Goal: Task Accomplishment & Management: Manage account settings

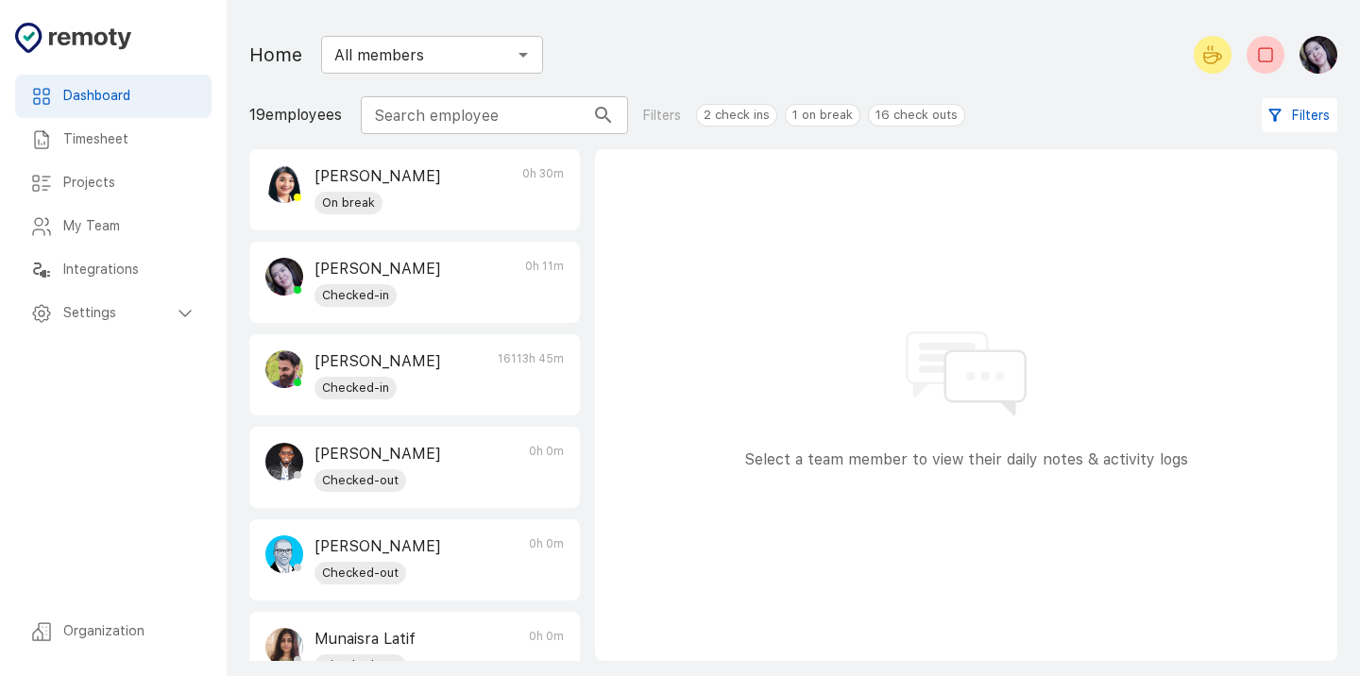
click at [97, 224] on h6 "My Team" at bounding box center [129, 226] width 133 height 21
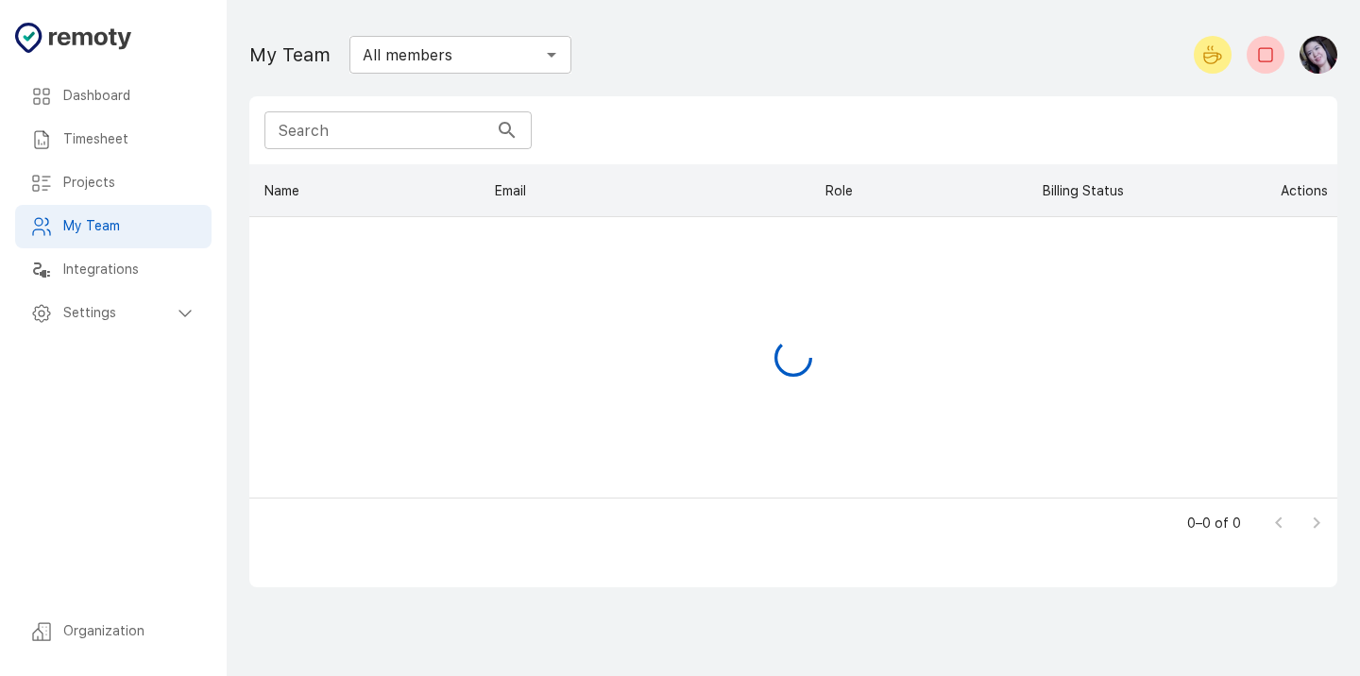
scroll to position [333, 1088]
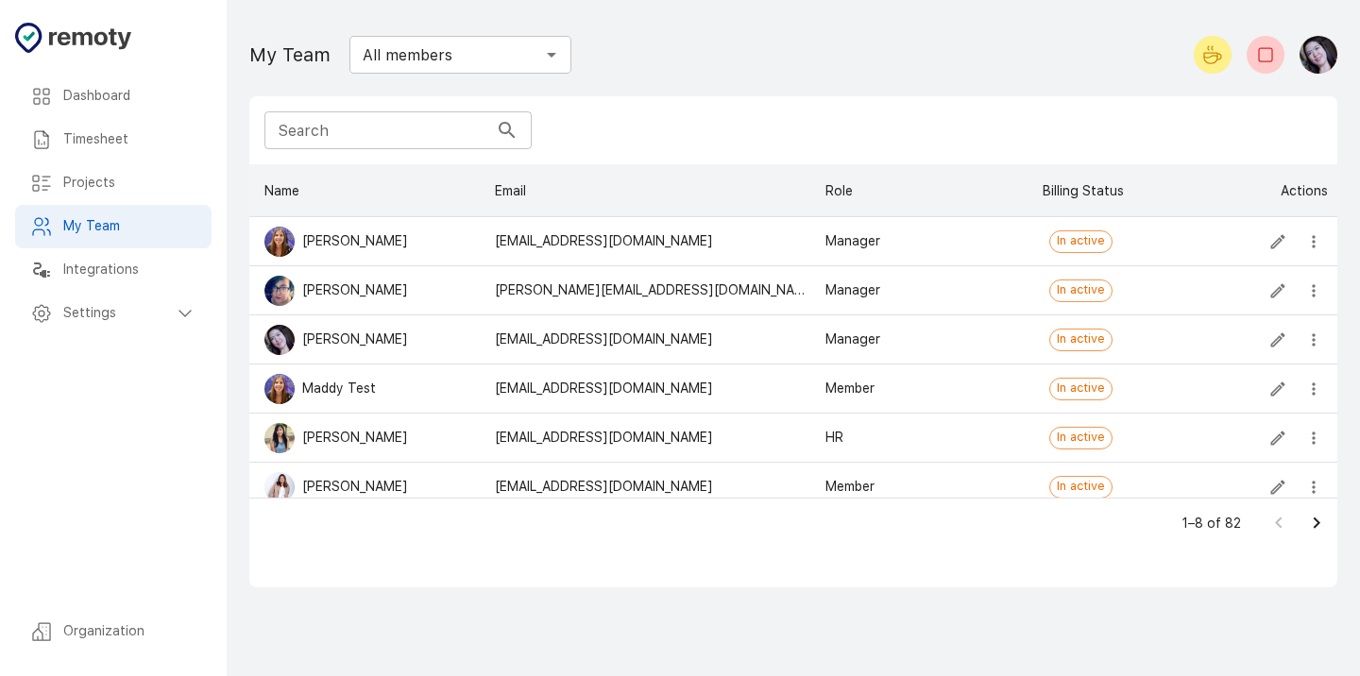
click at [162, 313] on h6 "Settings" at bounding box center [118, 313] width 111 height 21
click at [132, 355] on h6 "General" at bounding box center [137, 357] width 118 height 21
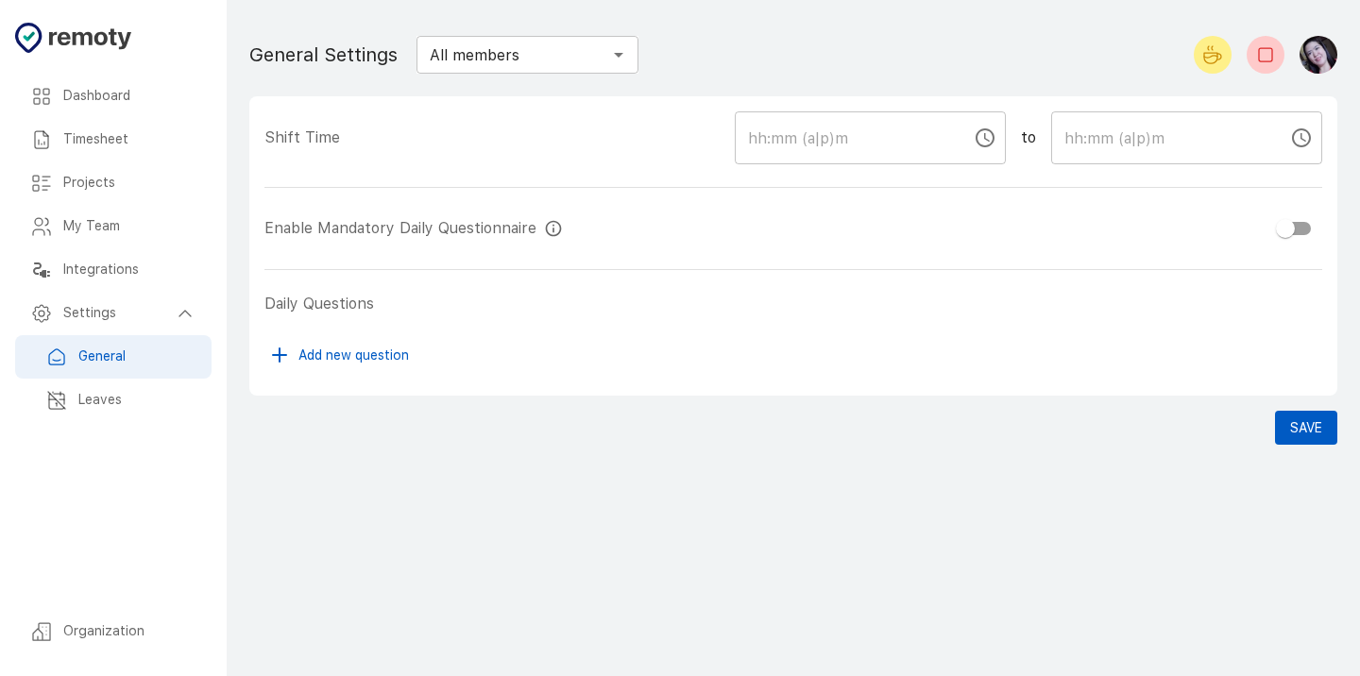
checkbox input "true"
type input "11:00 PM"
type input "07:00 AM"
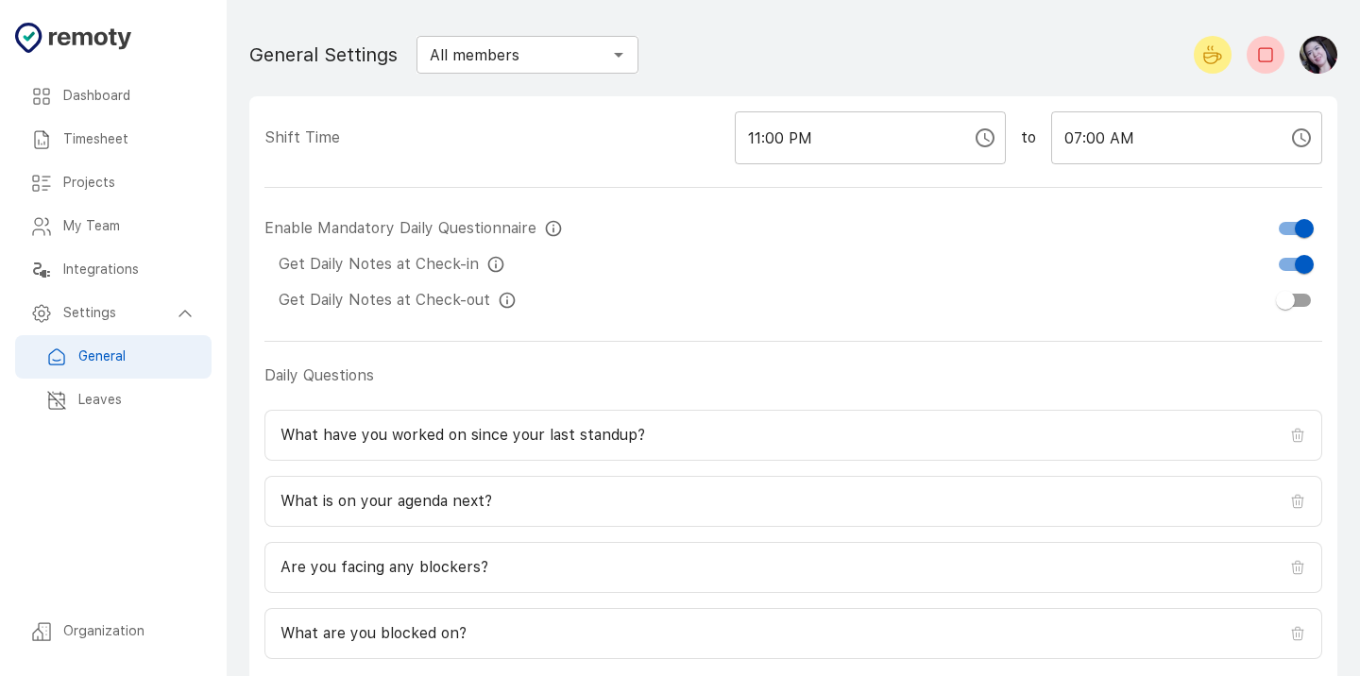
click at [1318, 58] on img "button" at bounding box center [1319, 55] width 38 height 38
click at [88, 229] on div at bounding box center [680, 338] width 1360 height 676
click at [88, 229] on h6 "My Team" at bounding box center [129, 226] width 133 height 21
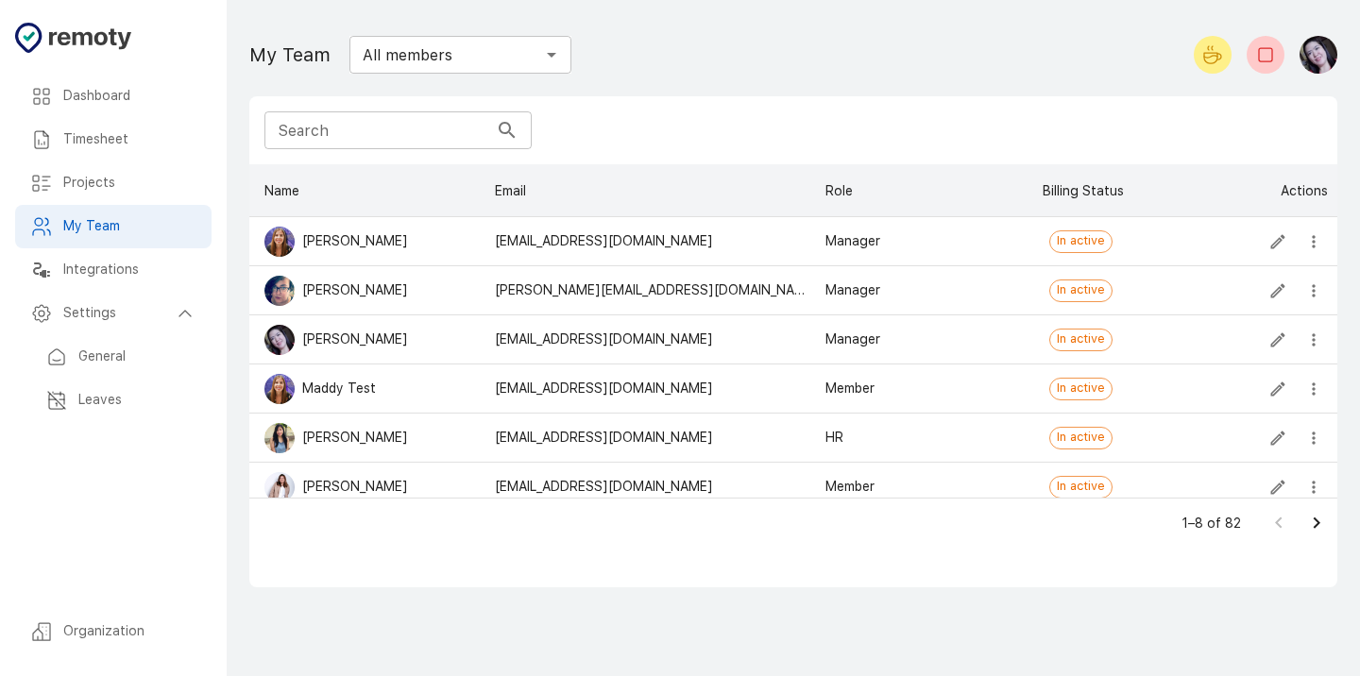
scroll to position [333, 1088]
click at [333, 135] on input "Search" at bounding box center [376, 130] width 224 height 38
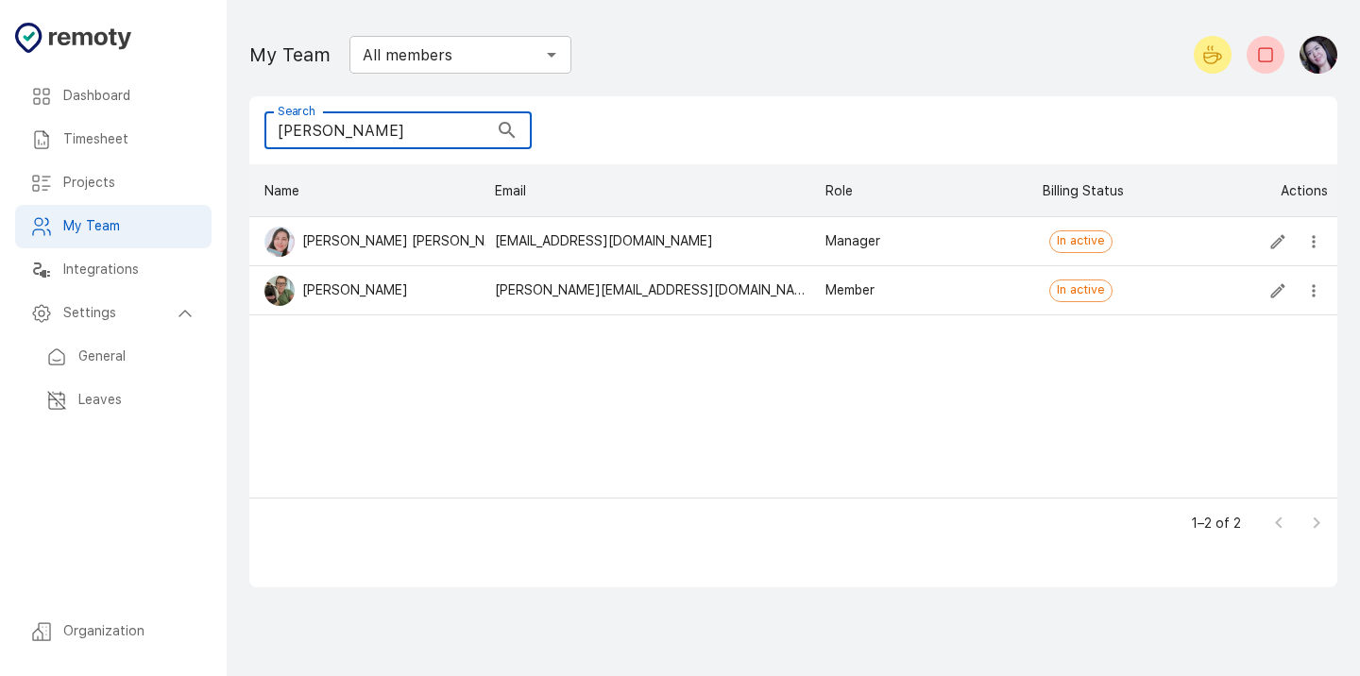
type input "julie"
click at [1315, 236] on icon "more" at bounding box center [1313, 241] width 19 height 19
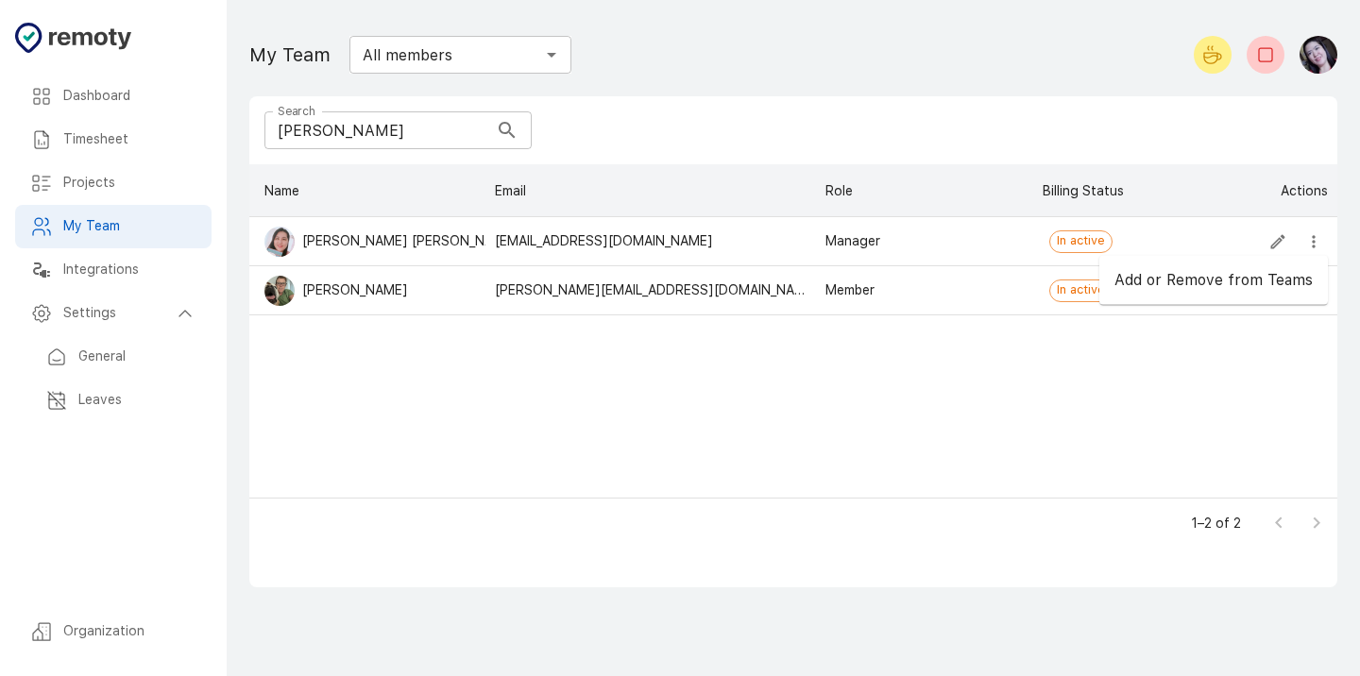
click at [1275, 240] on icon "Edit" at bounding box center [1278, 241] width 14 height 14
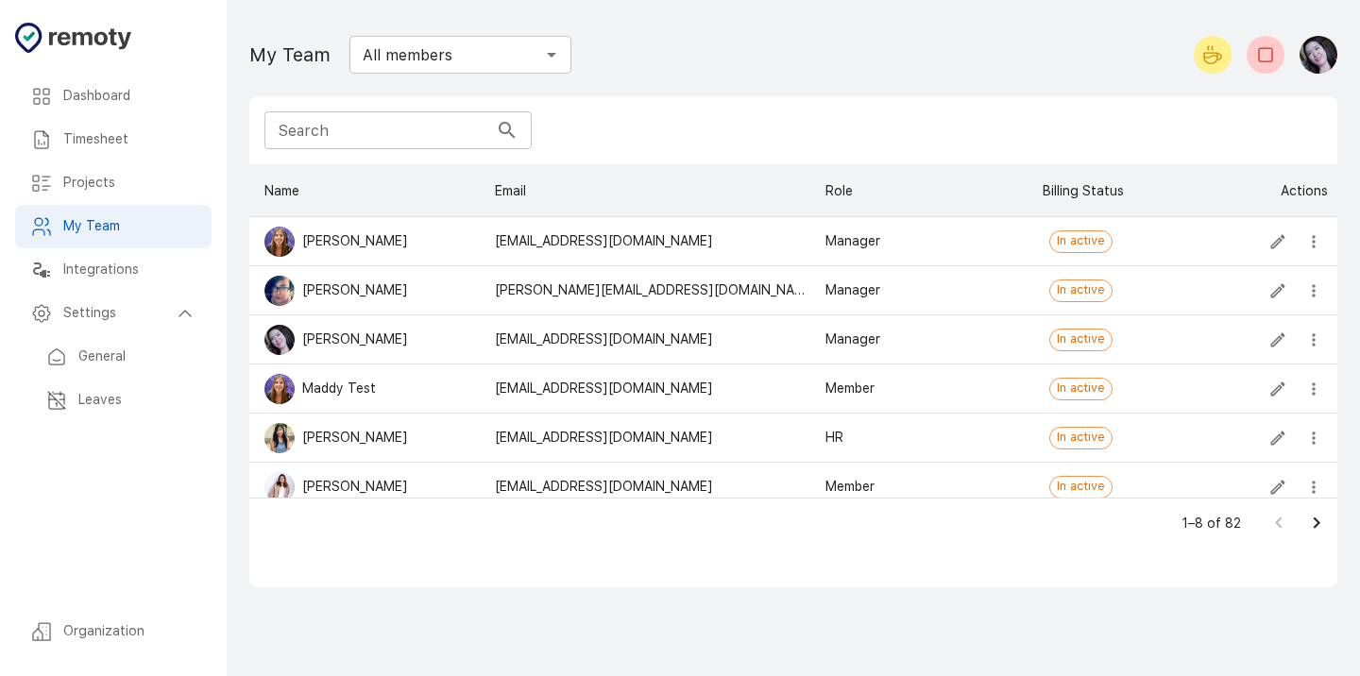
scroll to position [333, 1088]
click at [1312, 517] on icon "Go to next page" at bounding box center [1316, 523] width 23 height 23
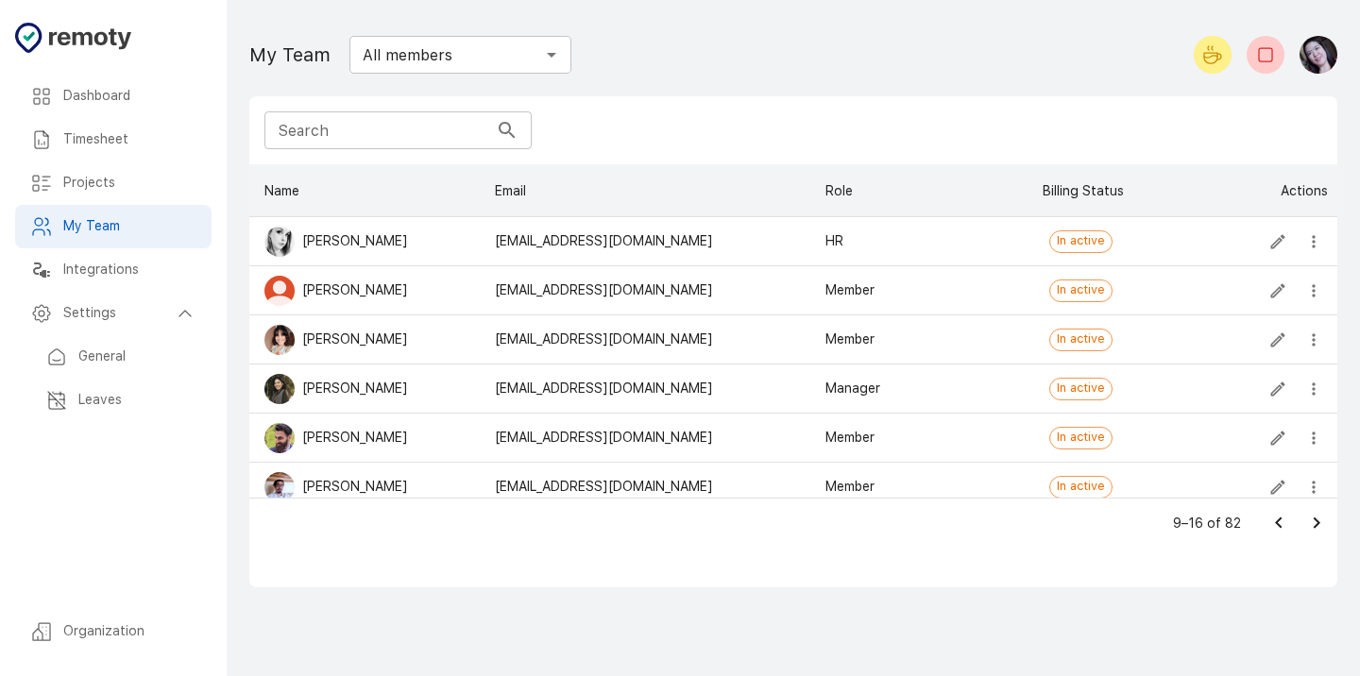
click at [1312, 517] on icon "Go to next page" at bounding box center [1316, 523] width 23 height 23
click at [1282, 528] on icon "Go to previous page" at bounding box center [1279, 523] width 23 height 23
click at [1312, 340] on icon "more" at bounding box center [1313, 340] width 19 height 19
click at [1276, 380] on li "Add or Remove from Teams" at bounding box center [1213, 379] width 229 height 34
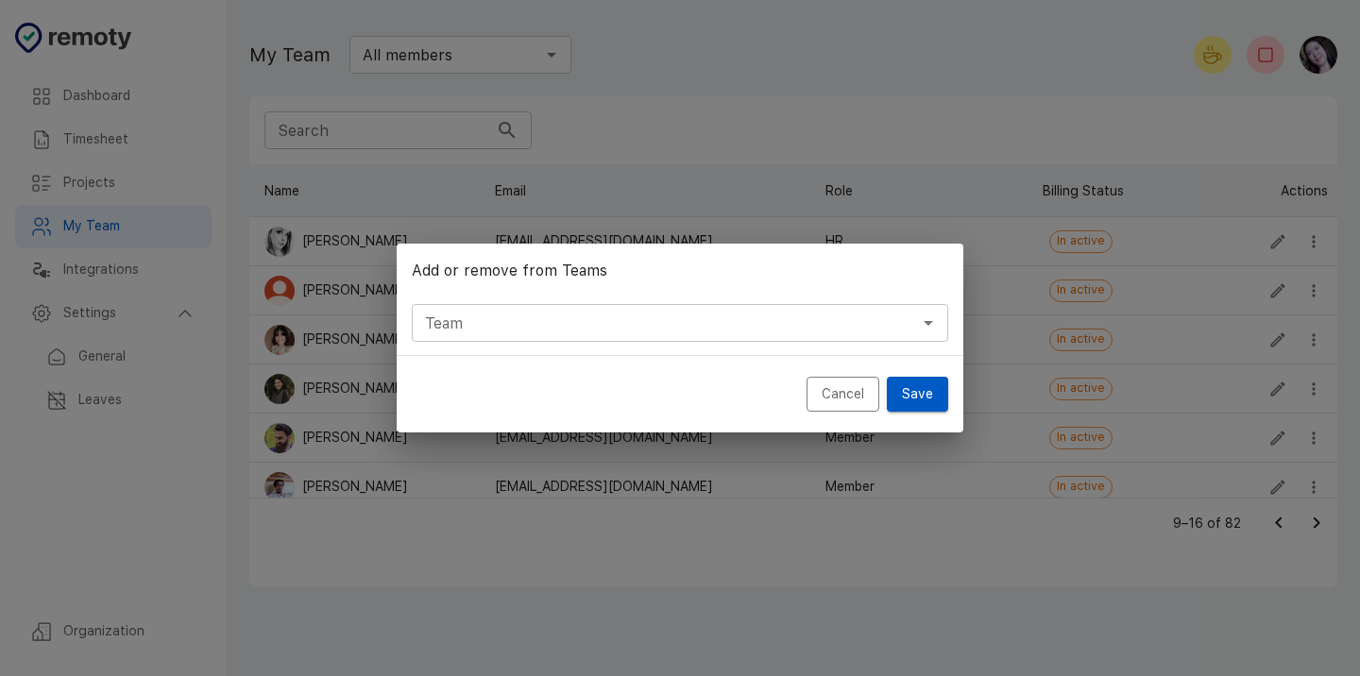
click at [627, 315] on input "Team" at bounding box center [664, 323] width 494 height 26
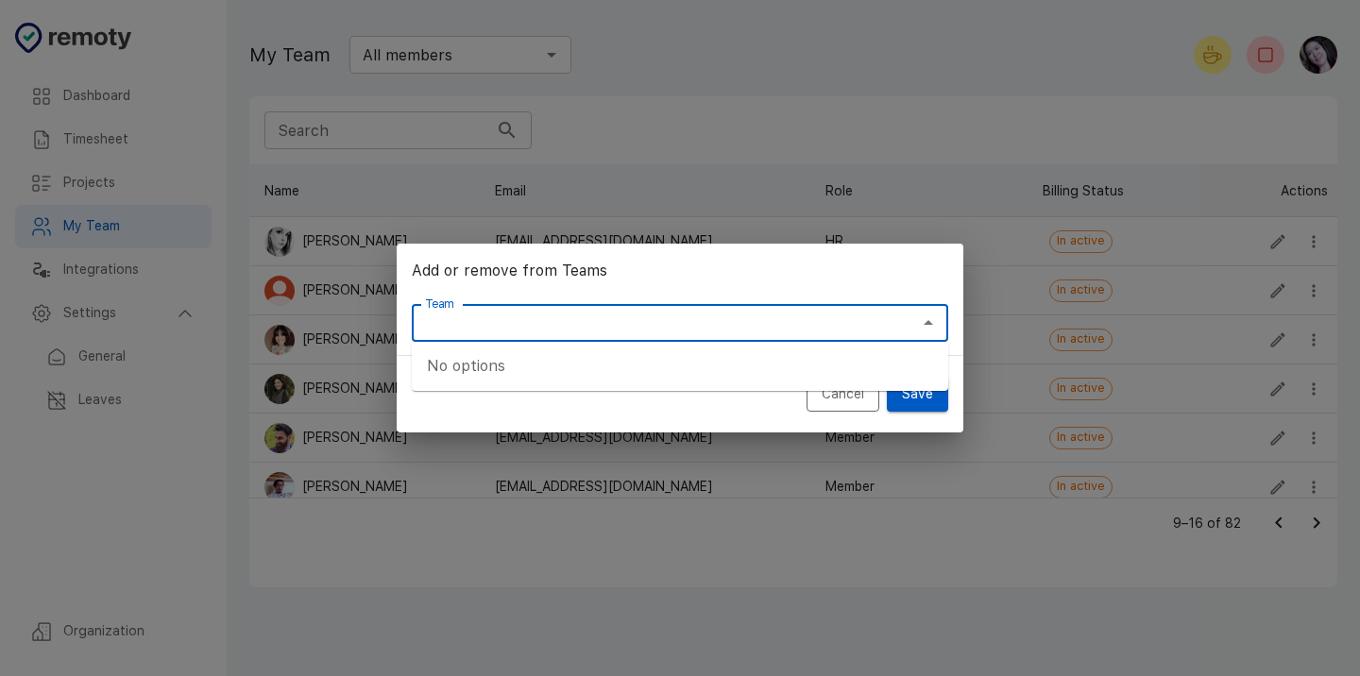
click at [834, 400] on button "Cancel" at bounding box center [843, 394] width 73 height 35
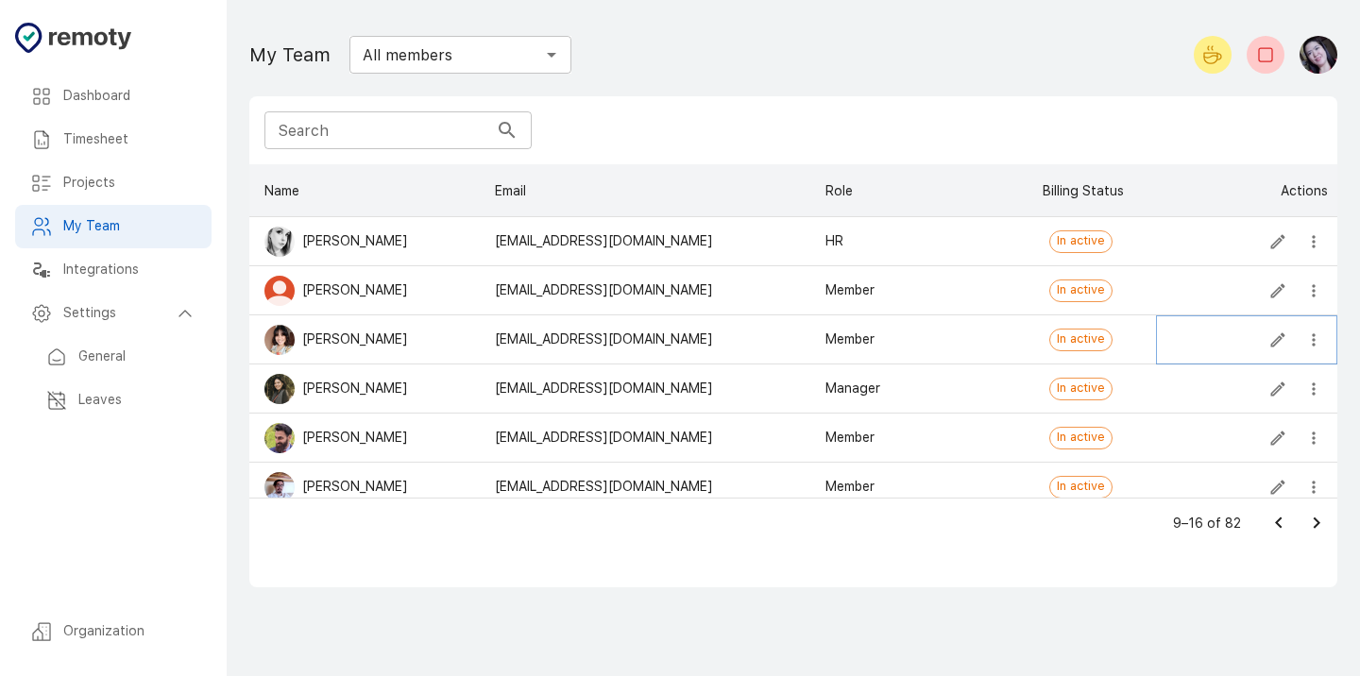
click at [1269, 339] on icon "Edit" at bounding box center [1278, 340] width 19 height 19
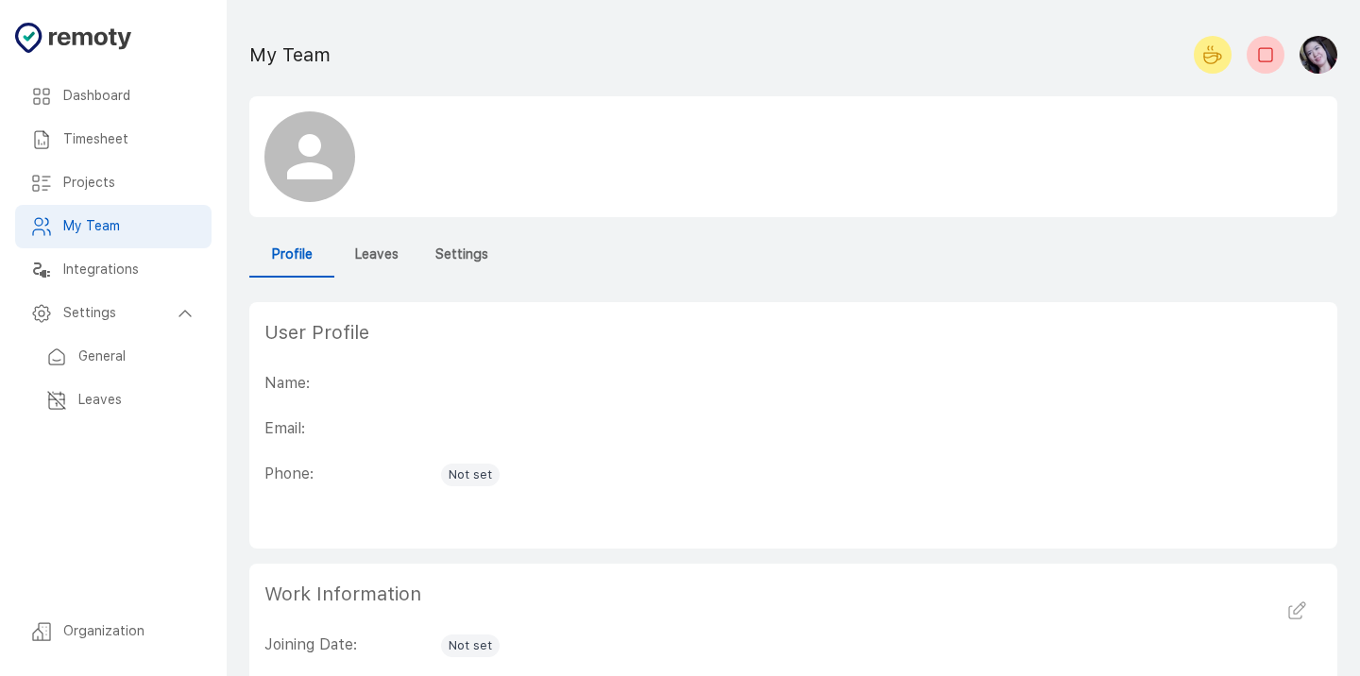
checkbox input "true"
type input "start_of_year"
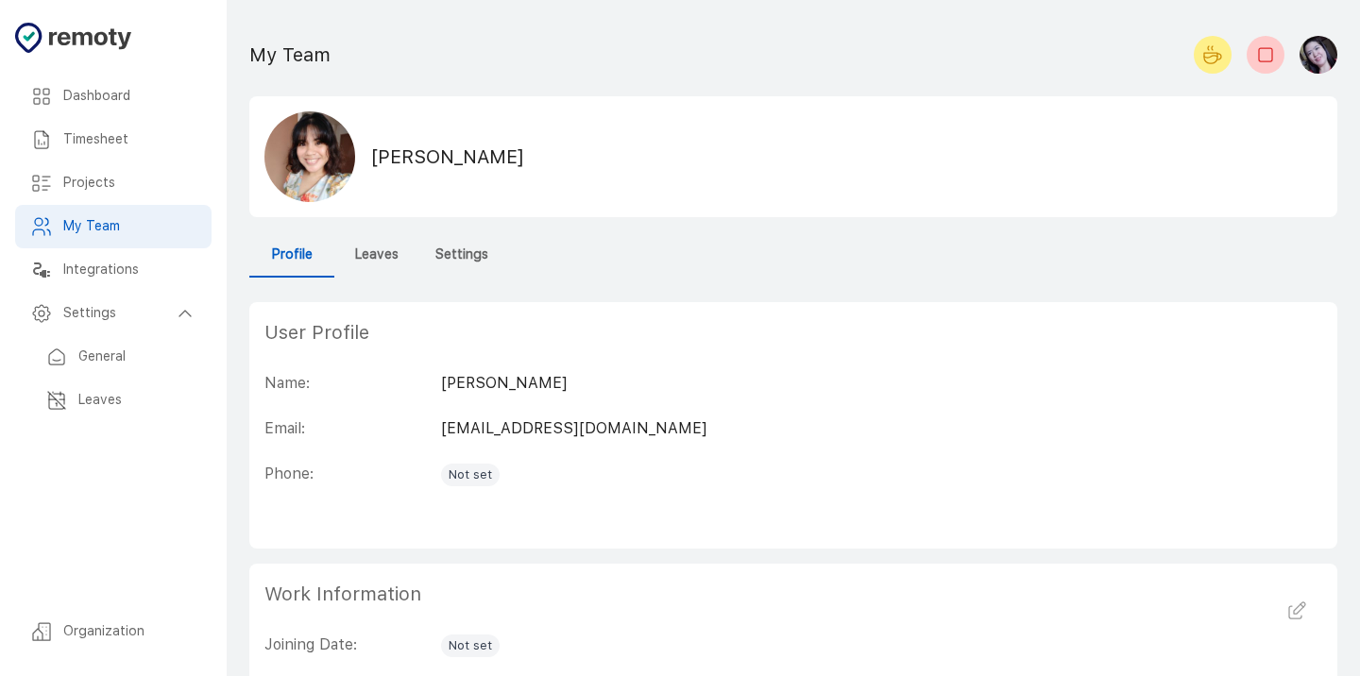
click at [456, 255] on h6 "Settings" at bounding box center [461, 255] width 53 height 21
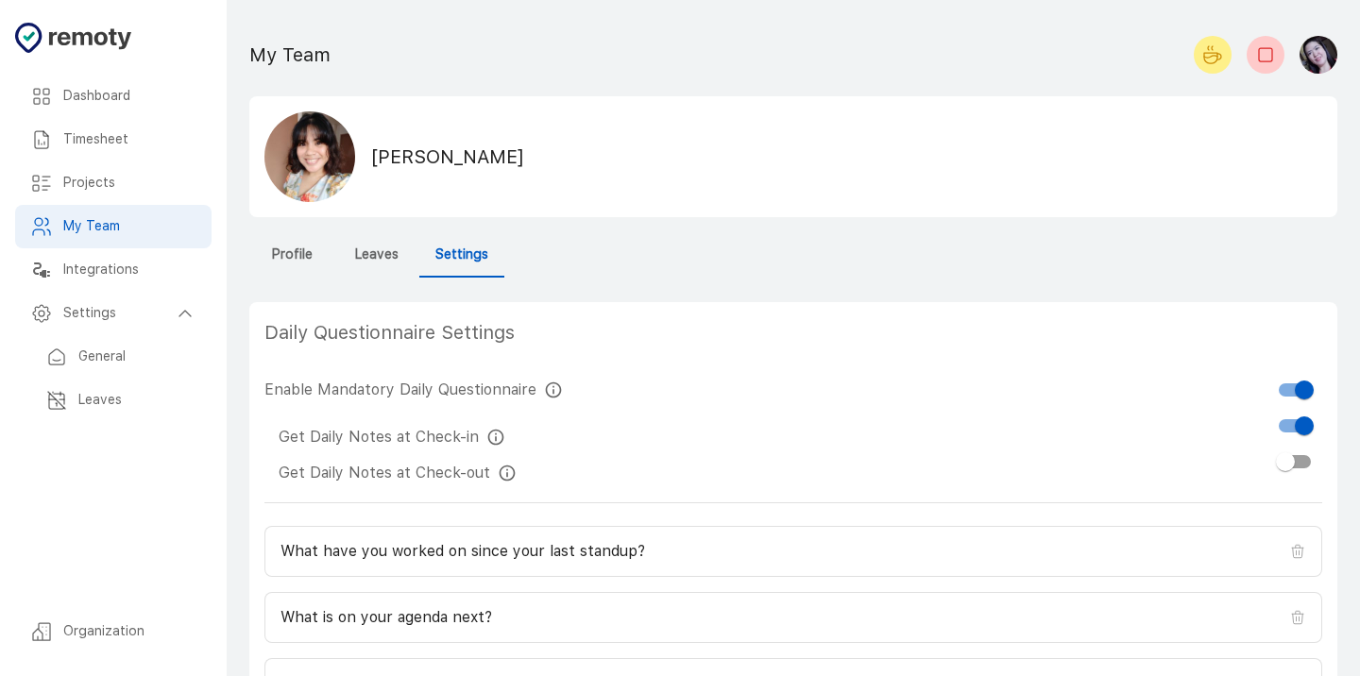
click at [274, 257] on h6 "Profile" at bounding box center [292, 255] width 41 height 21
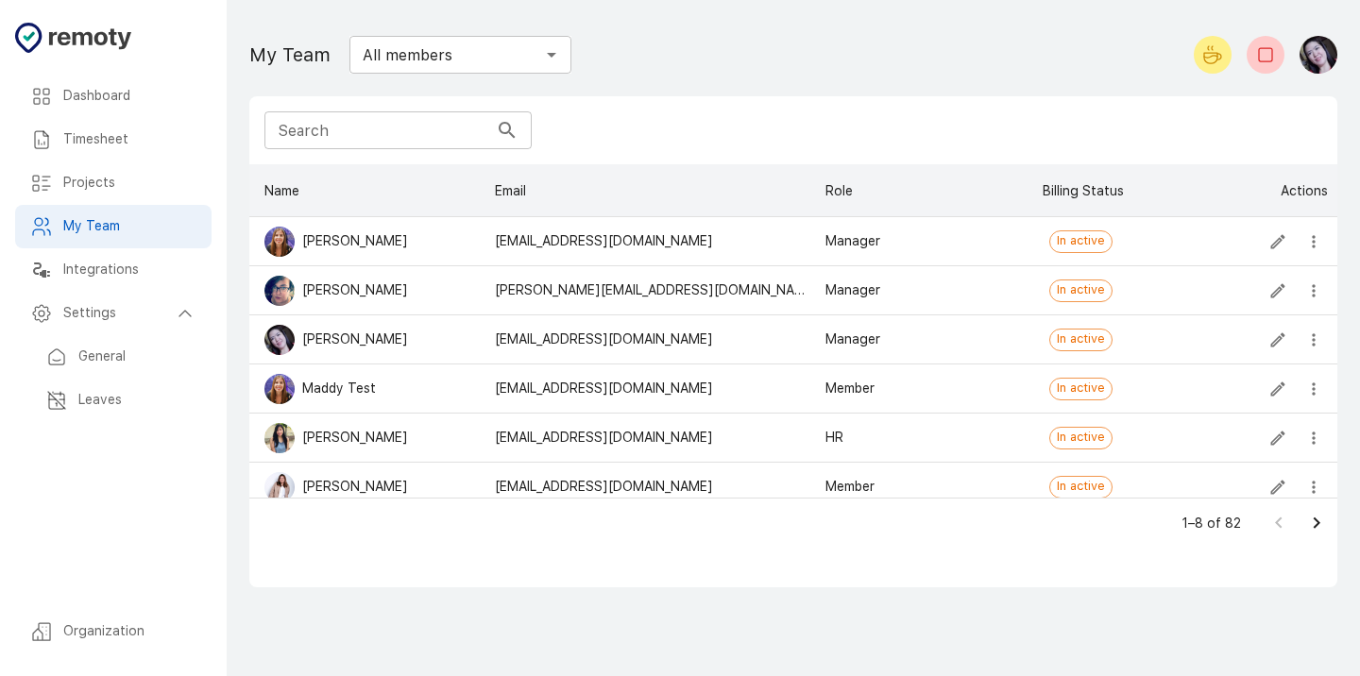
scroll to position [333, 1088]
click at [1317, 525] on icon "Go to next page" at bounding box center [1317, 523] width 7 height 11
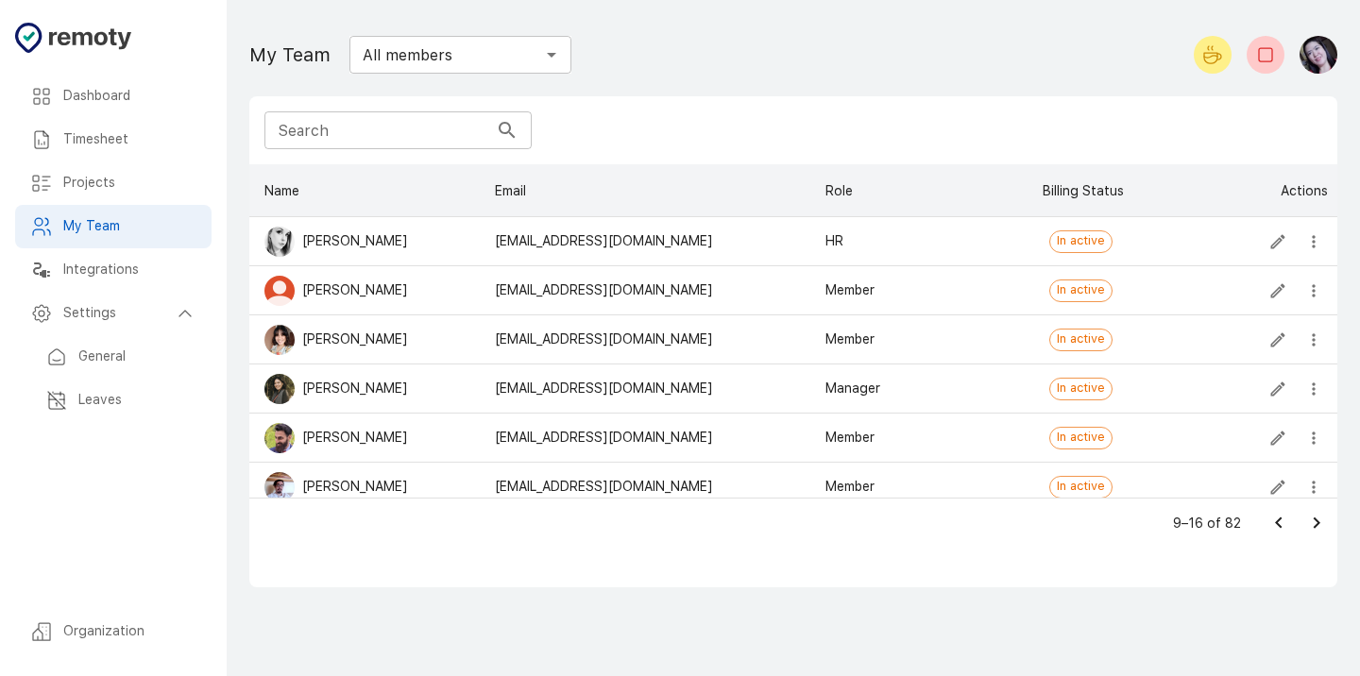
click at [1317, 525] on icon "Go to next page" at bounding box center [1317, 523] width 7 height 11
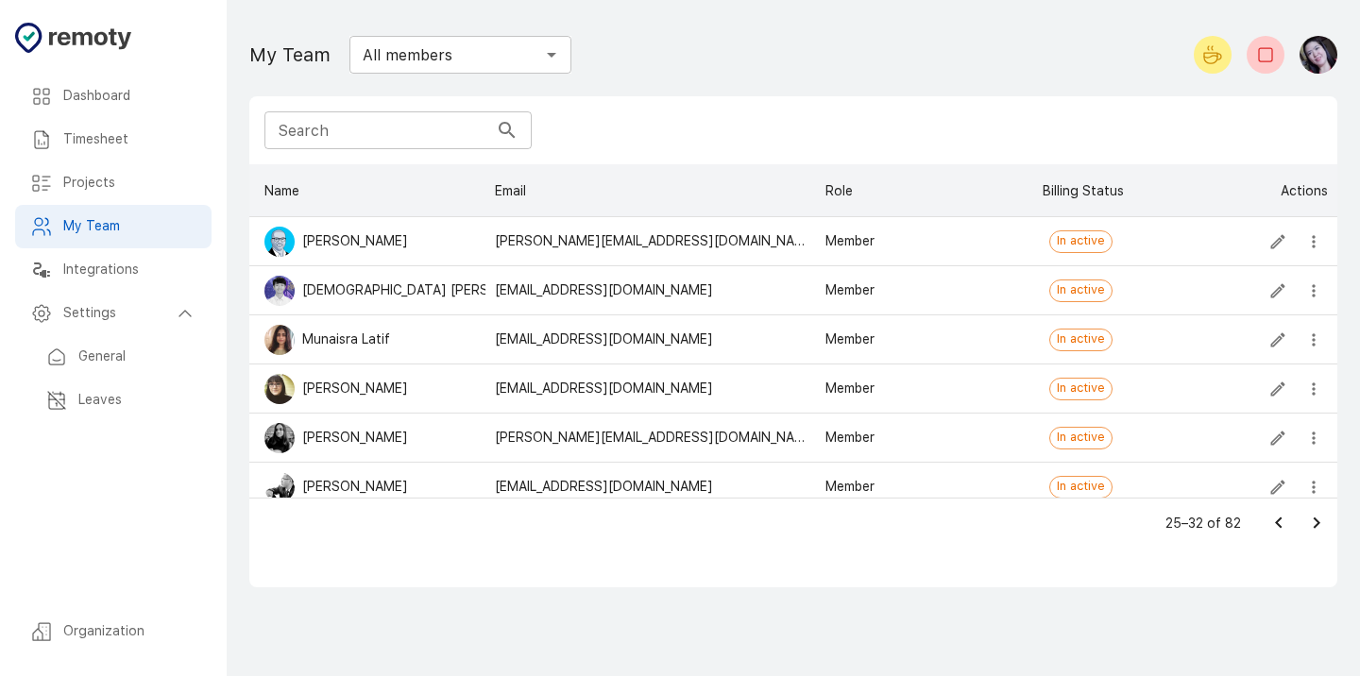
click at [1317, 525] on icon "Go to next page" at bounding box center [1317, 523] width 7 height 11
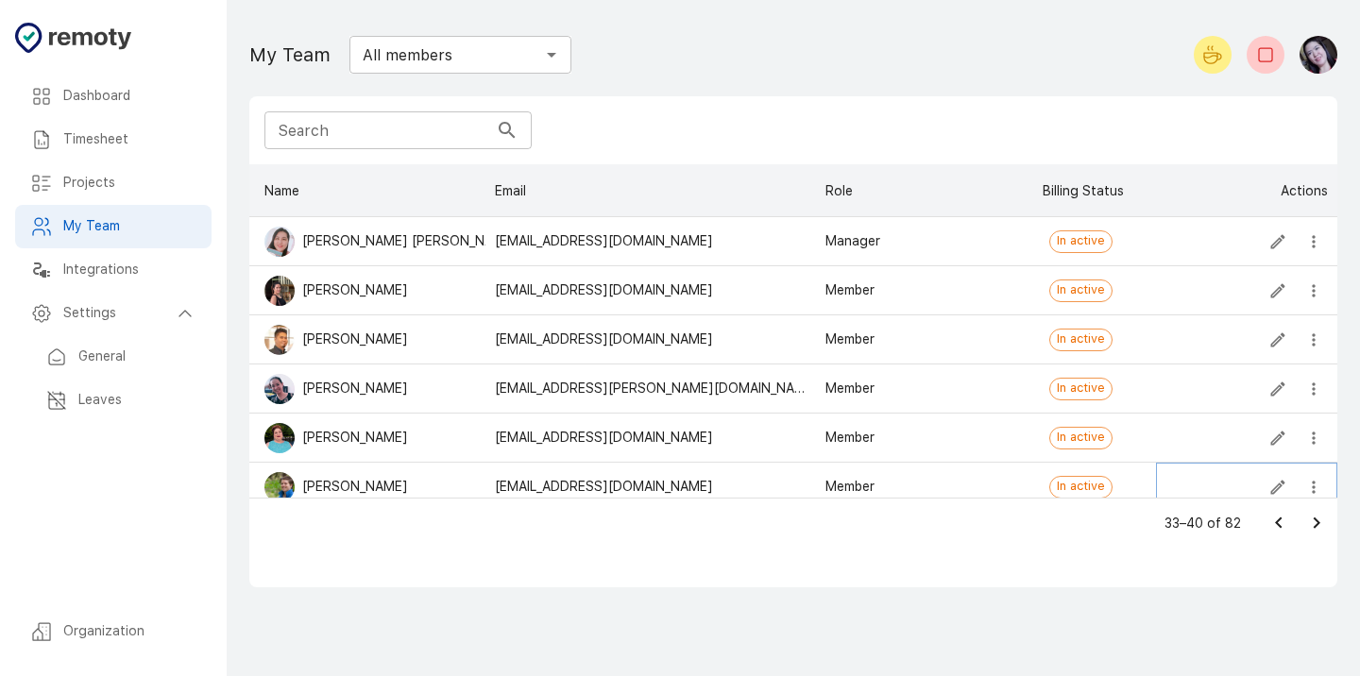
click at [1316, 489] on icon "more" at bounding box center [1313, 487] width 19 height 19
click at [1246, 519] on li "Add or Remove from Teams" at bounding box center [1213, 526] width 229 height 34
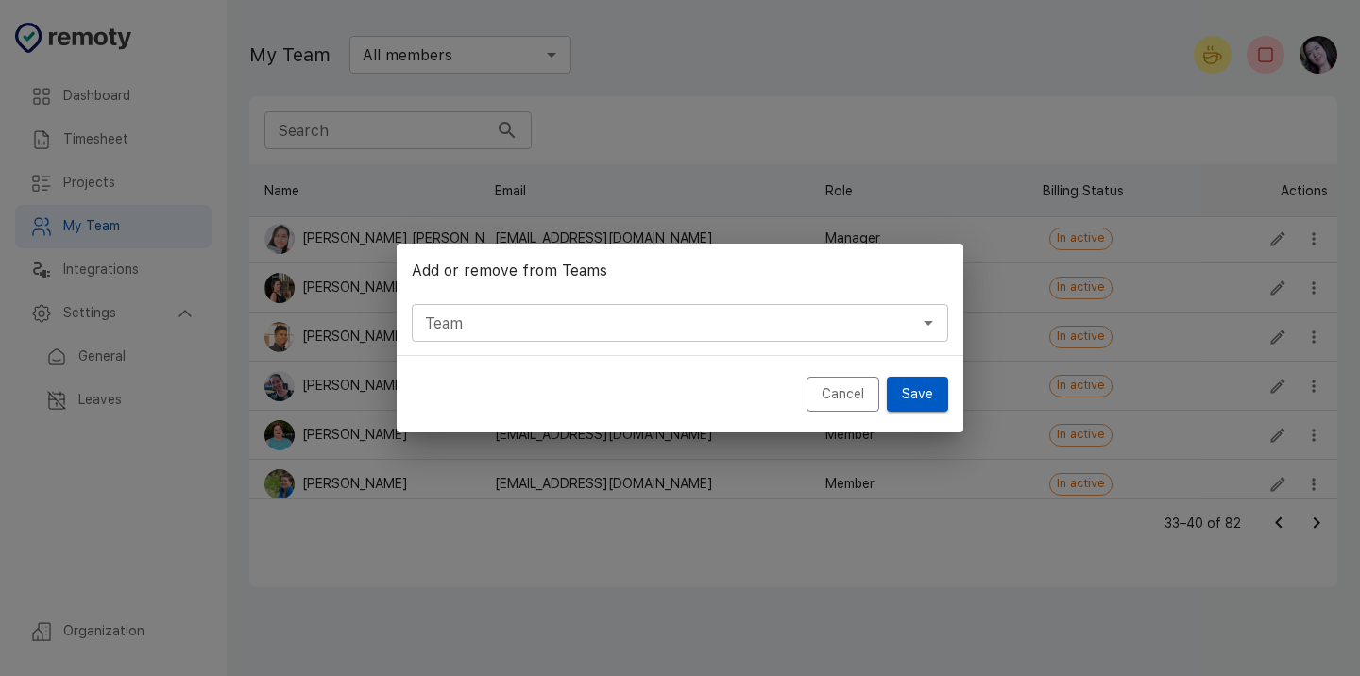
click at [584, 326] on input "Team" at bounding box center [664, 323] width 494 height 26
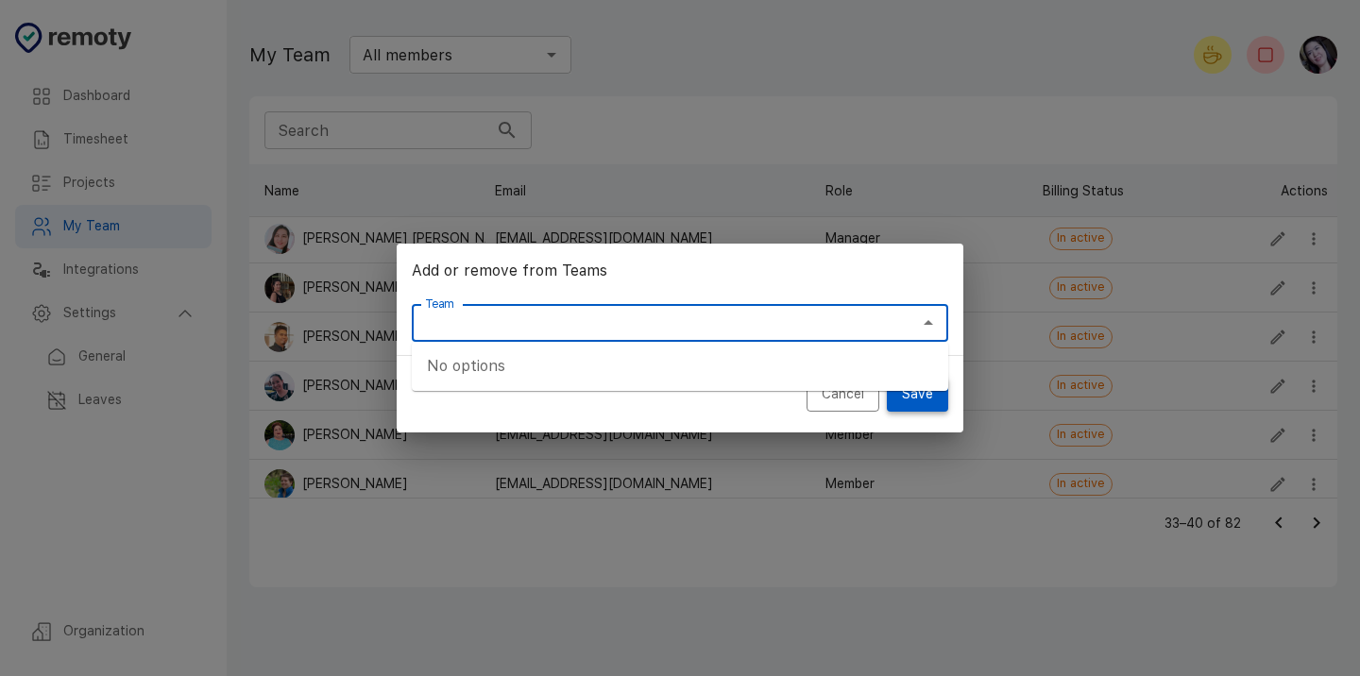
click at [908, 403] on button "Save" at bounding box center [917, 394] width 61 height 35
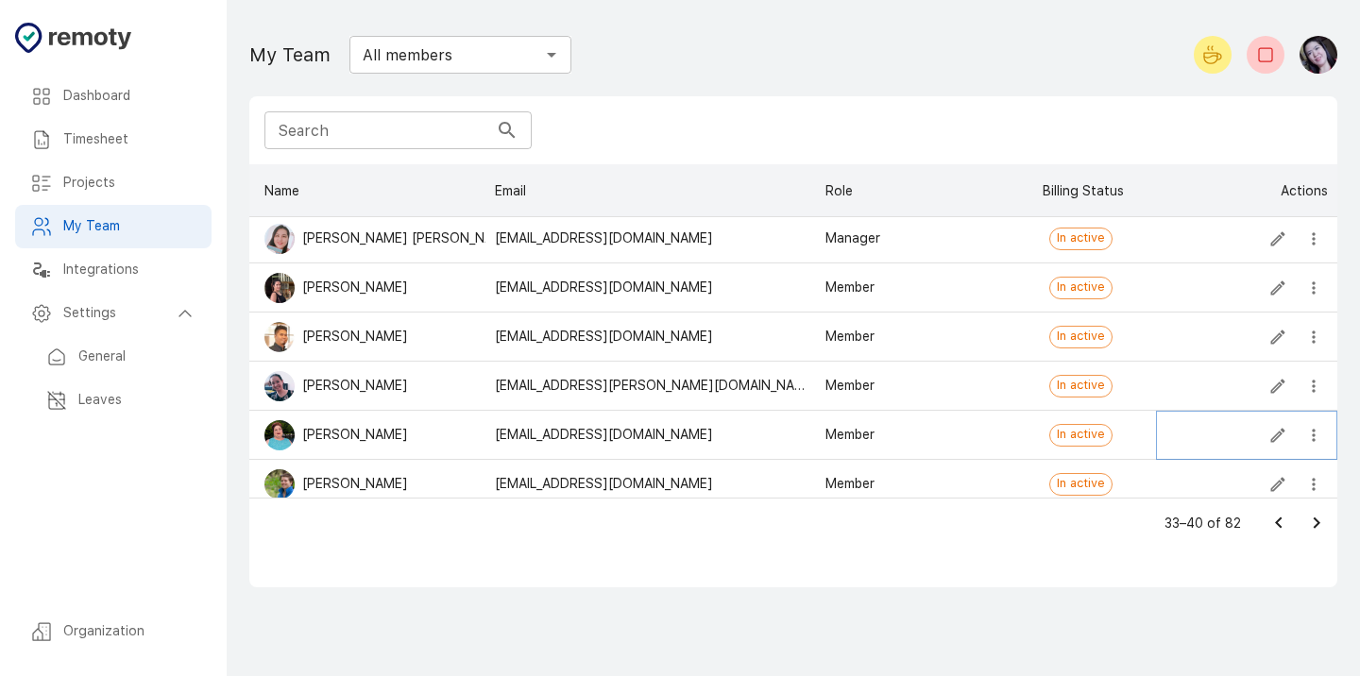
click at [1317, 435] on icon "more" at bounding box center [1313, 435] width 19 height 19
click at [1218, 469] on li "Add or Remove from Teams" at bounding box center [1213, 473] width 229 height 34
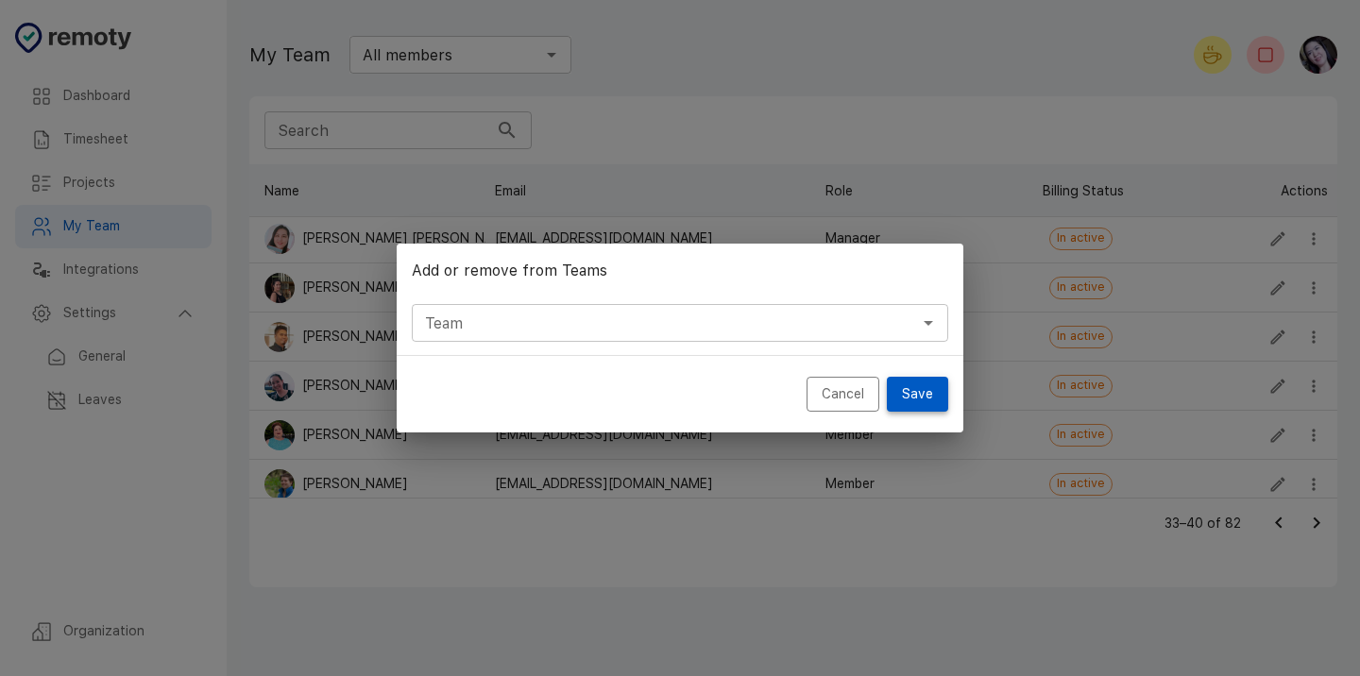
click at [906, 396] on button "Save" at bounding box center [917, 394] width 61 height 35
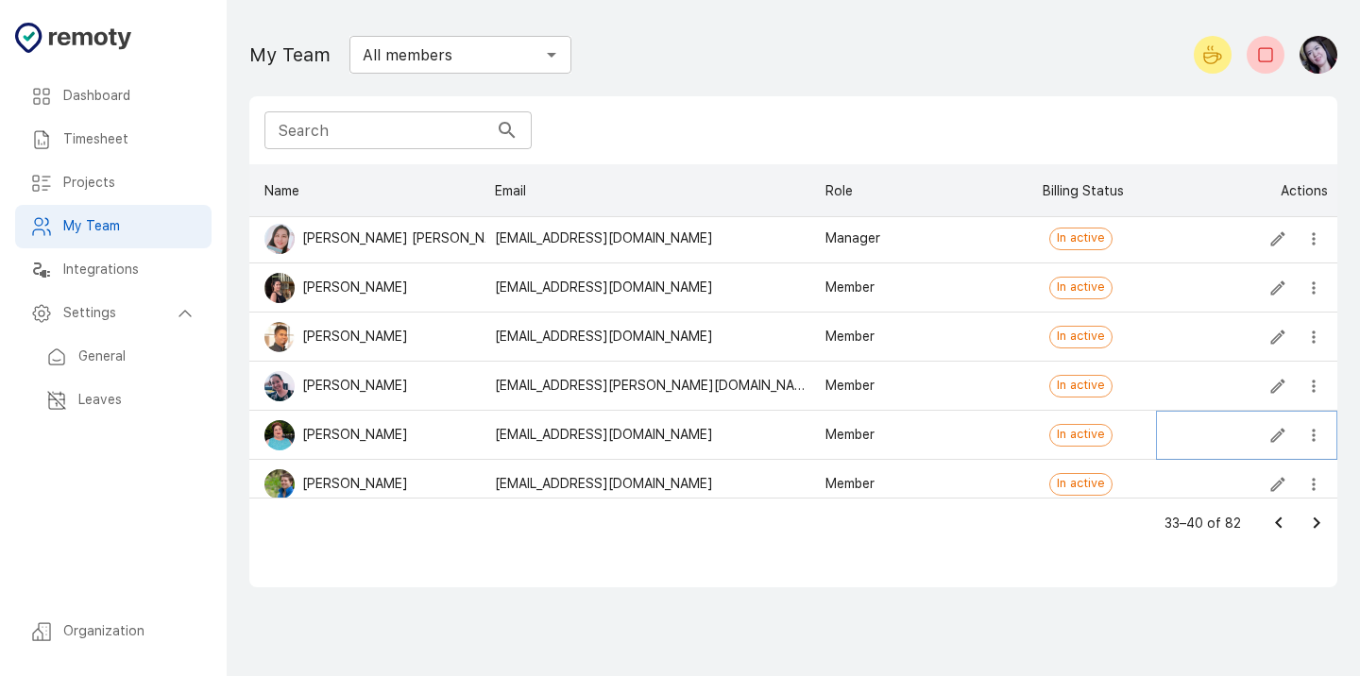
click at [1313, 438] on icon "more" at bounding box center [1313, 435] width 3 height 12
click at [1168, 465] on li "Add or Remove from Teams" at bounding box center [1213, 473] width 229 height 34
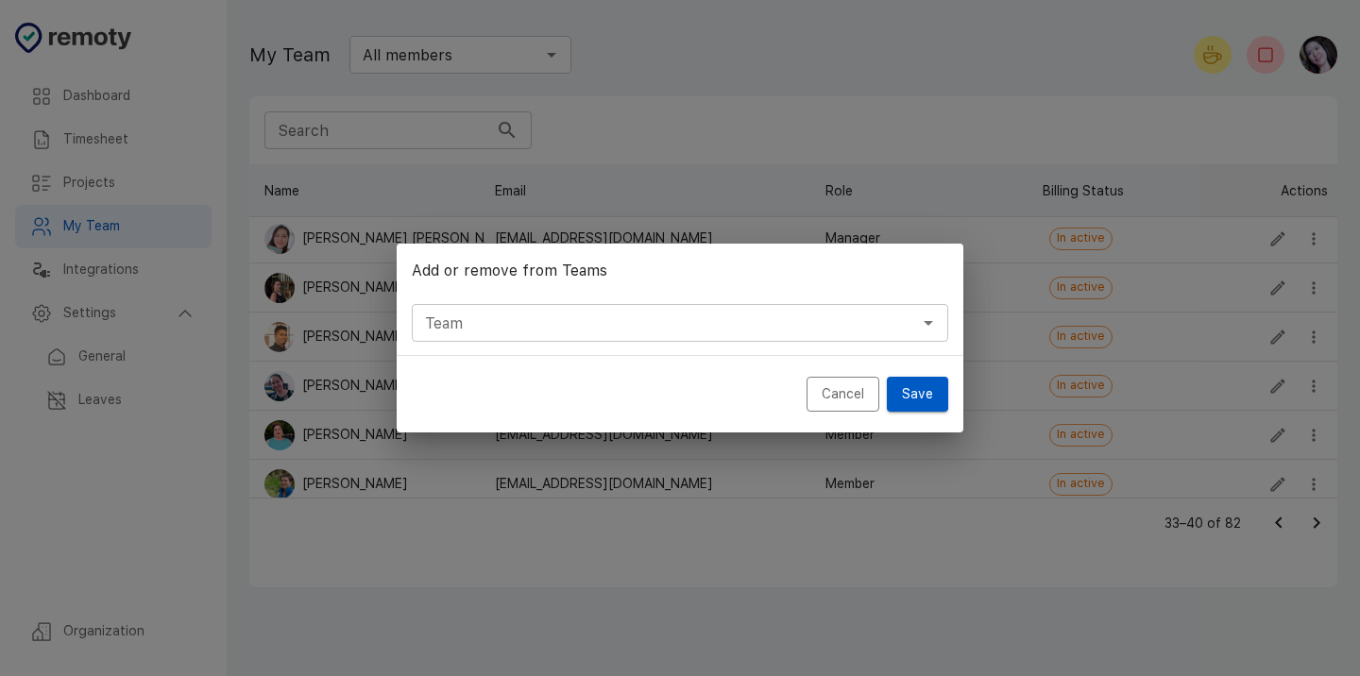
click at [932, 331] on icon "Open" at bounding box center [928, 323] width 23 height 23
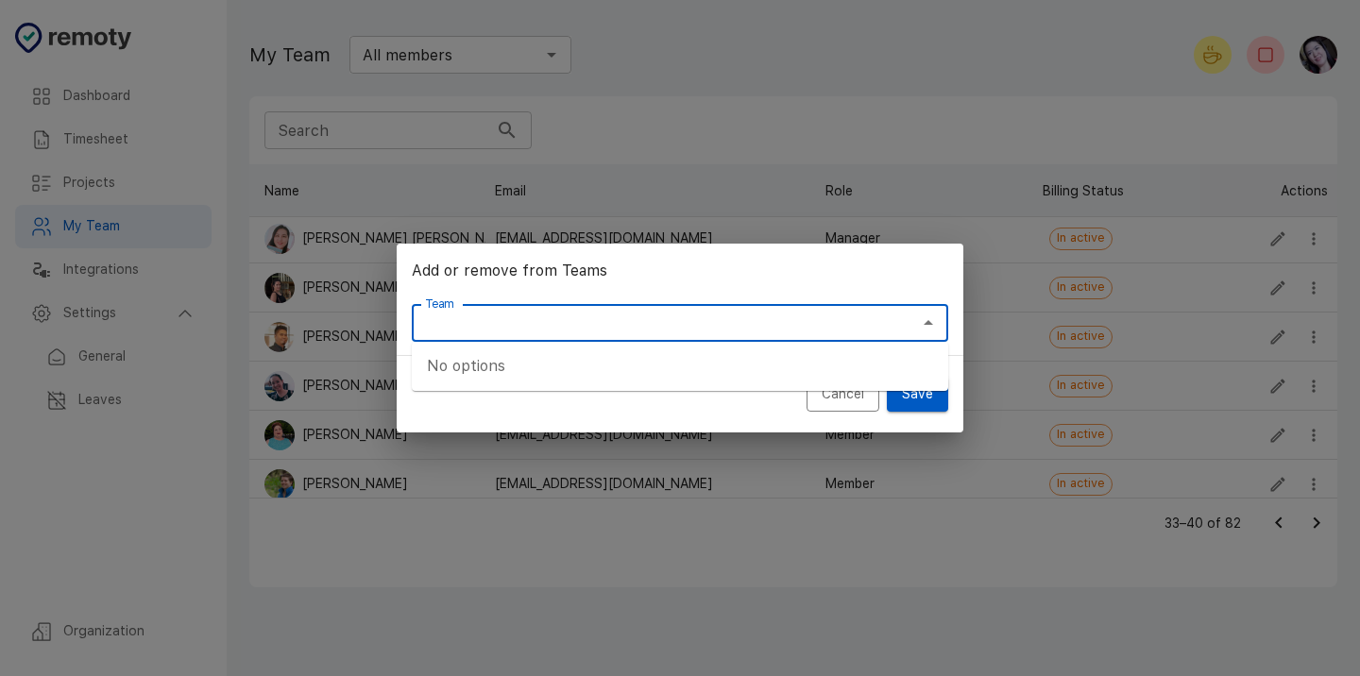
click at [638, 358] on div "No options" at bounding box center [680, 366] width 537 height 49
click at [675, 401] on div "Cancel Save" at bounding box center [680, 394] width 567 height 77
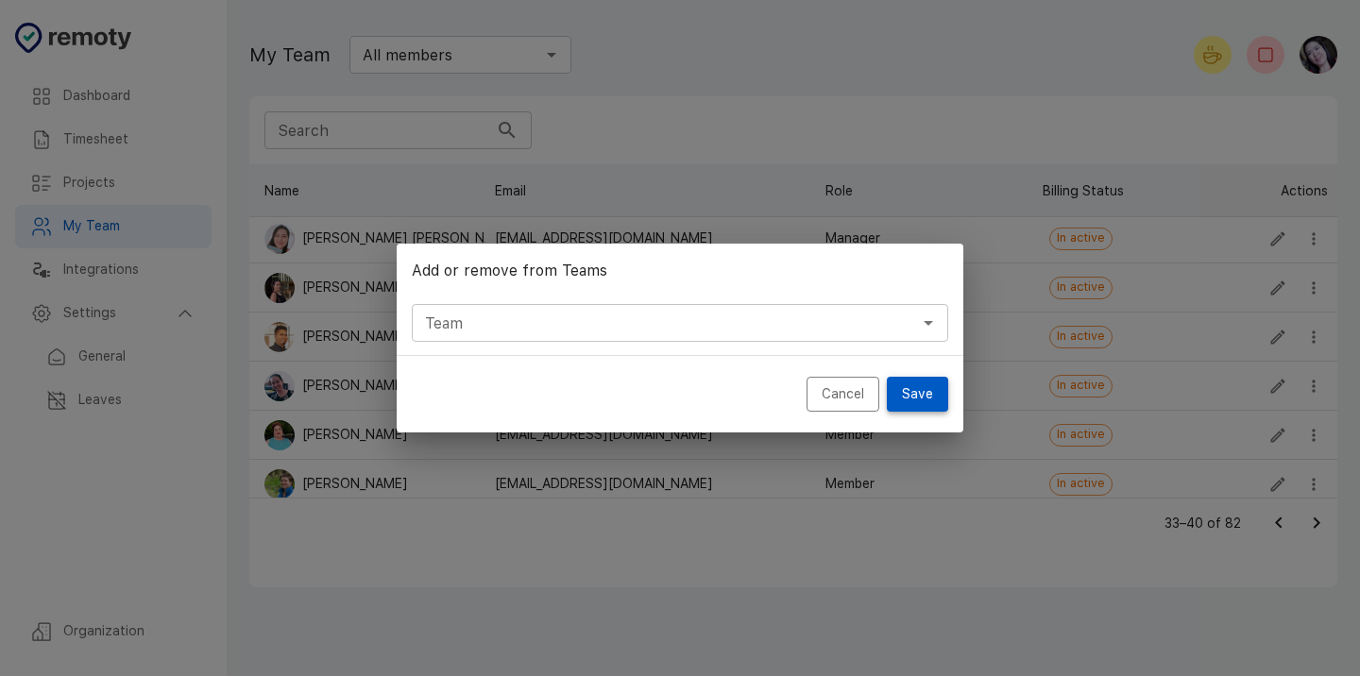
click at [906, 393] on button "Save" at bounding box center [917, 394] width 61 height 35
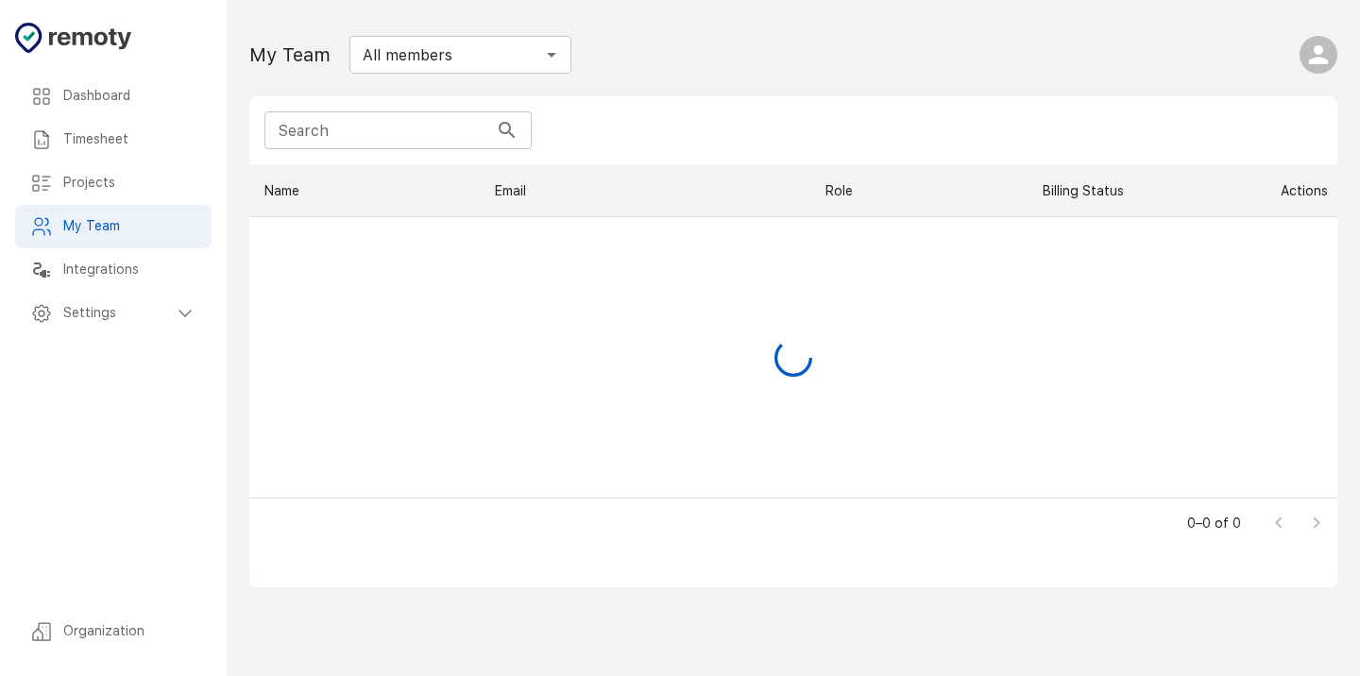
scroll to position [333, 1088]
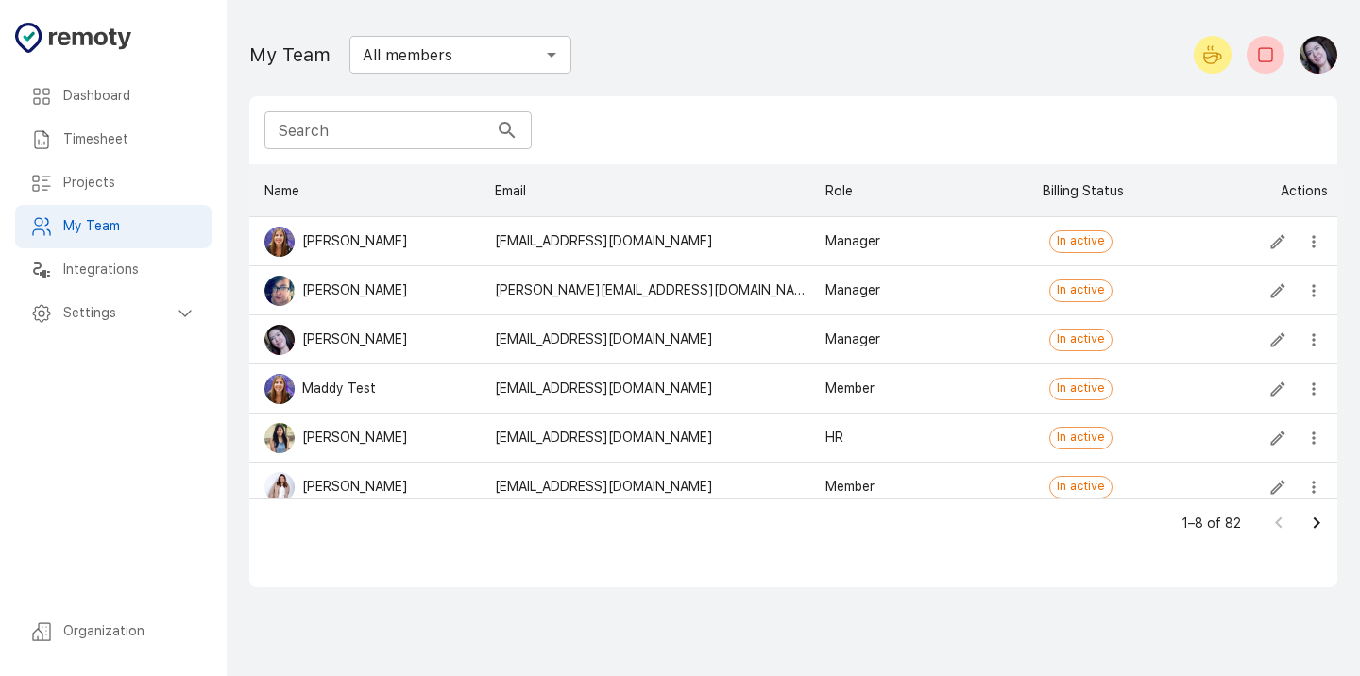
click at [300, 133] on div "Search Search" at bounding box center [397, 130] width 267 height 38
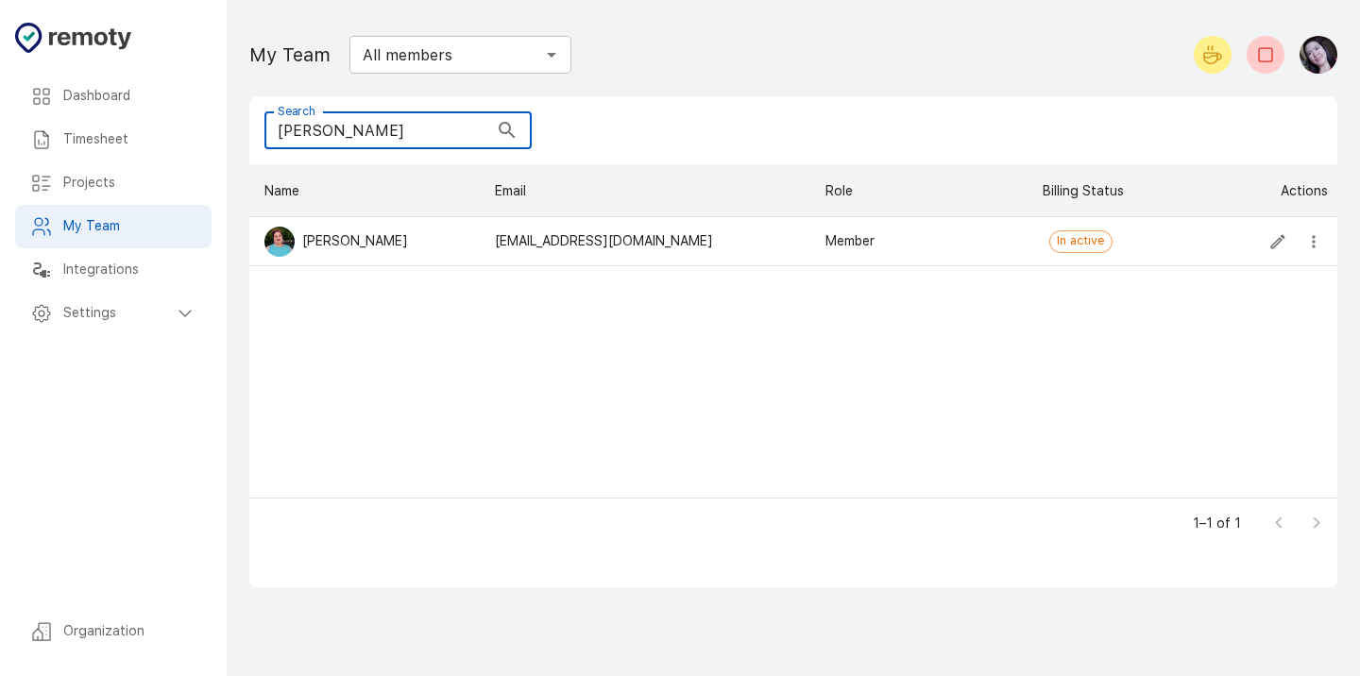
type input "[PERSON_NAME]"
click at [1277, 241] on icon "Edit" at bounding box center [1278, 241] width 19 height 19
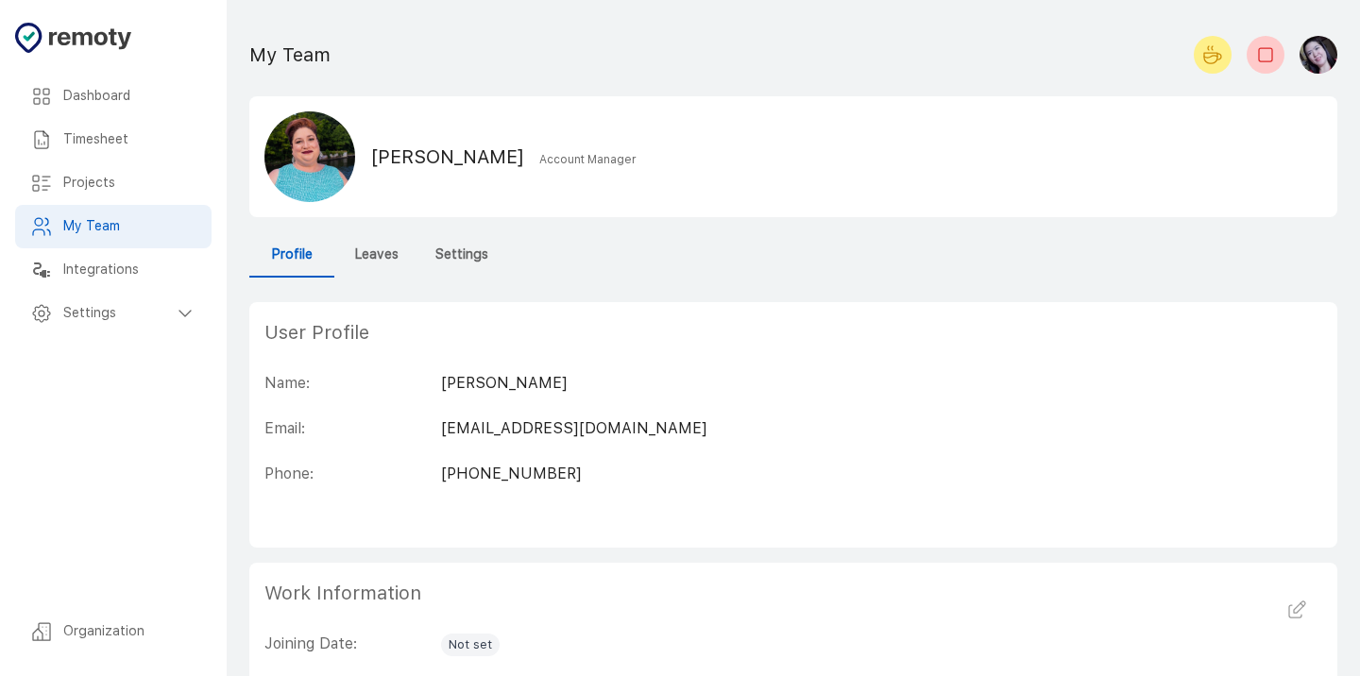
click at [115, 138] on h6 "Timesheet" at bounding box center [129, 139] width 133 height 21
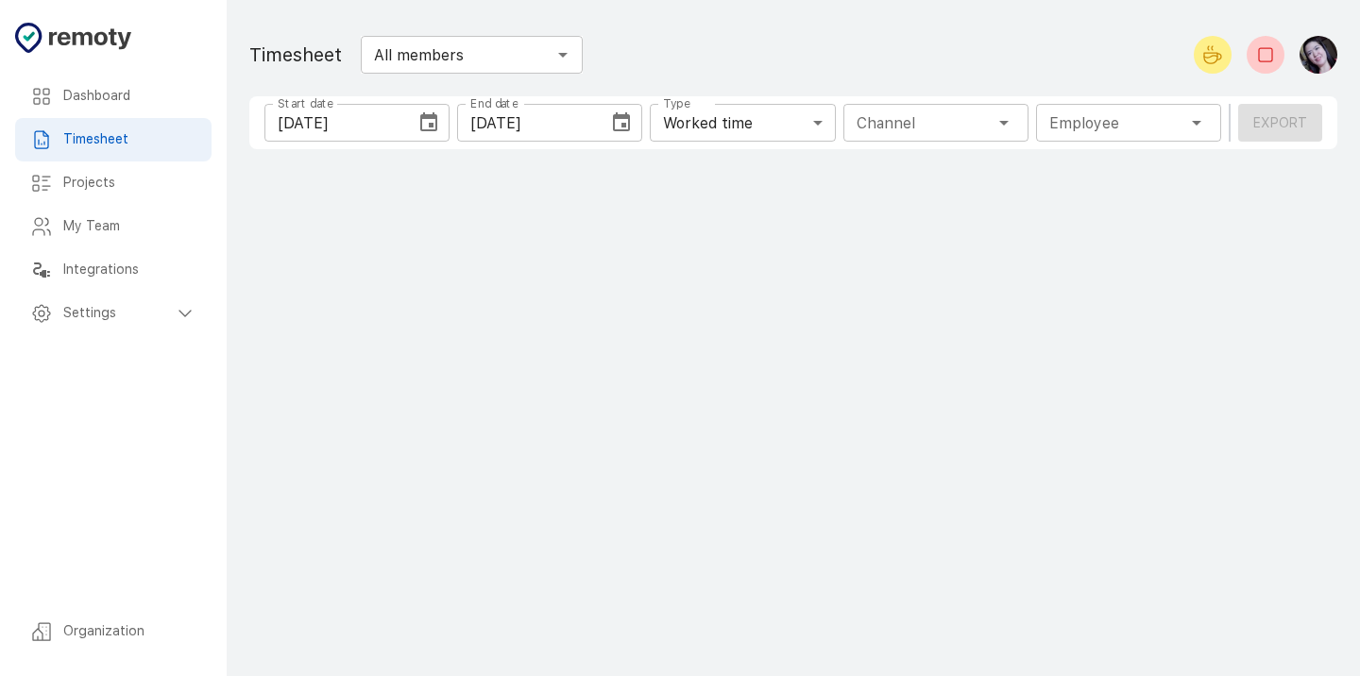
type input "1 Employee"
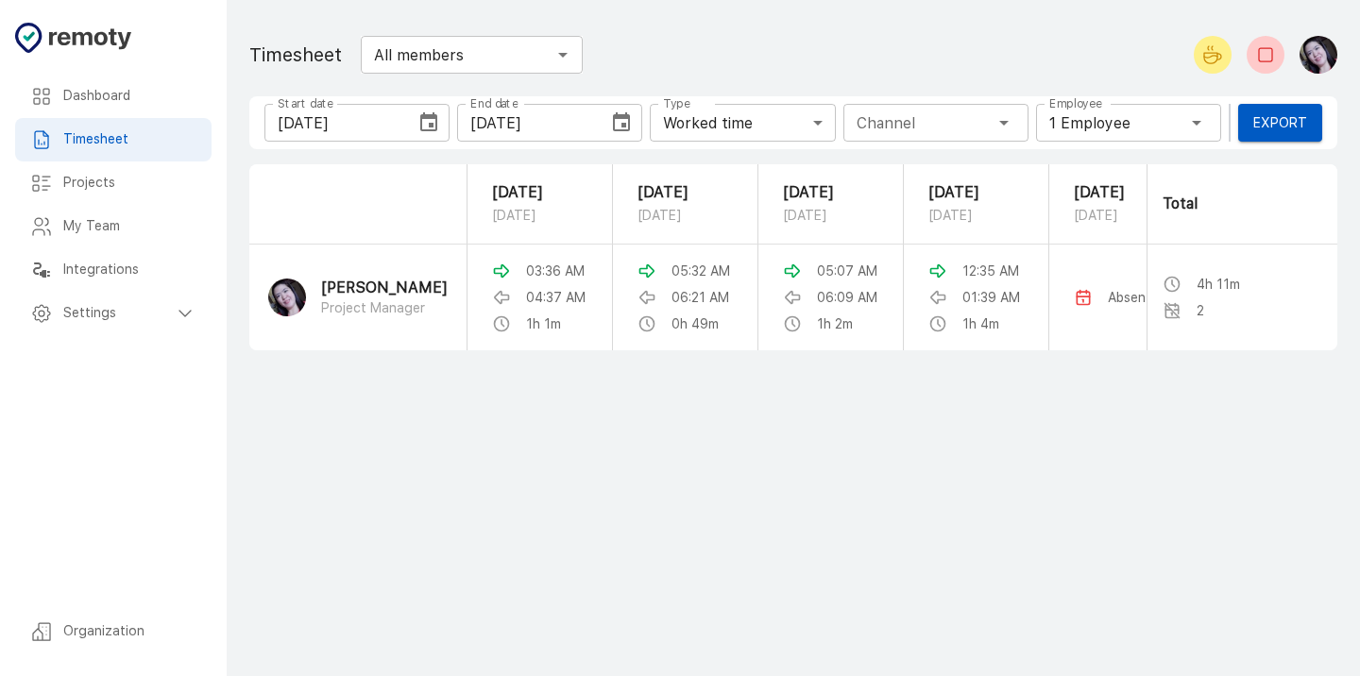
click at [562, 52] on icon "Open" at bounding box center [563, 54] width 23 height 23
